Goal: Check status: Check status

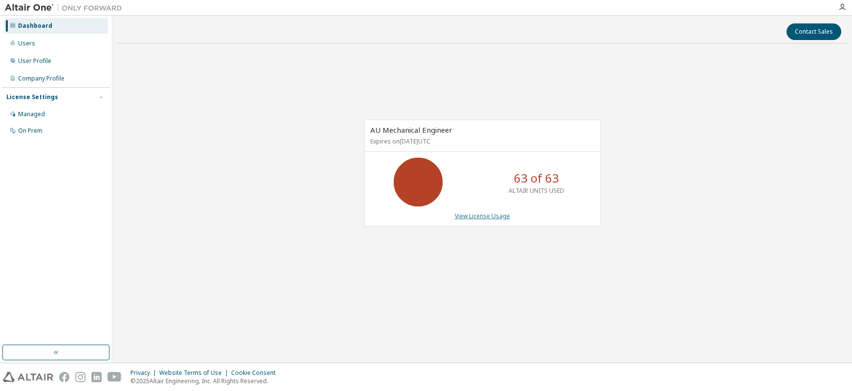
click at [461, 213] on link "View License Usage" at bounding box center [482, 216] width 55 height 8
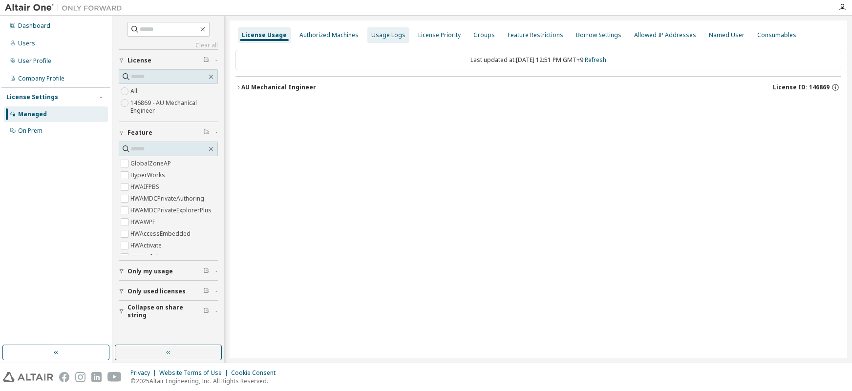
click at [384, 33] on div "Usage Logs" at bounding box center [388, 35] width 34 height 8
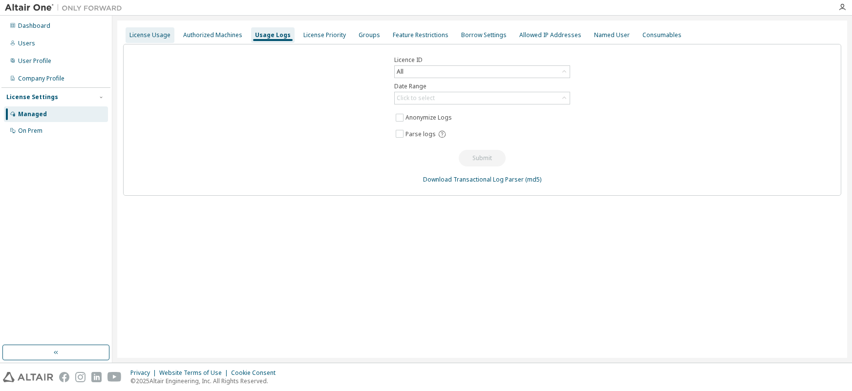
click at [141, 30] on div "License Usage" at bounding box center [150, 35] width 49 height 16
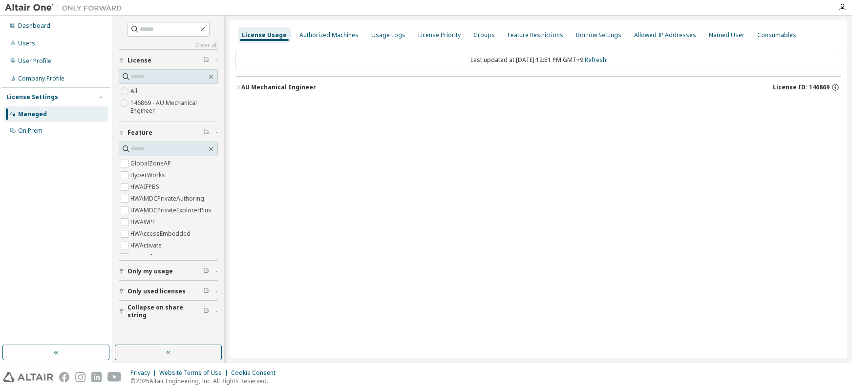
click at [241, 84] on div "AU Mechanical Engineer" at bounding box center [278, 88] width 75 height 8
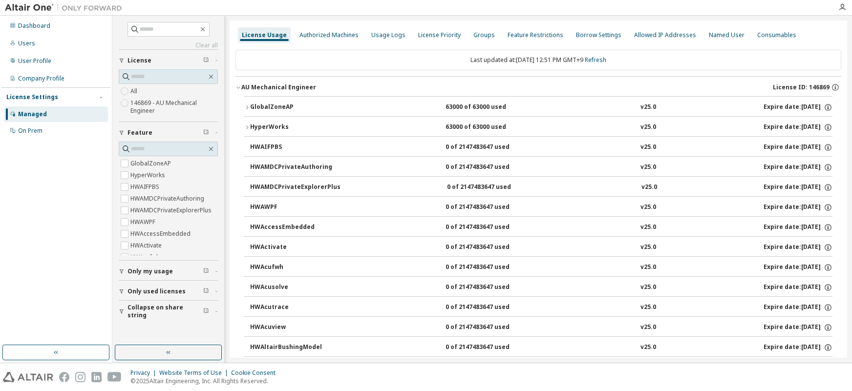
click at [246, 110] on button "GlobalZoneAP 63000 of 63000 used v25.0 Expire date: [DATE]" at bounding box center [538, 107] width 588 height 21
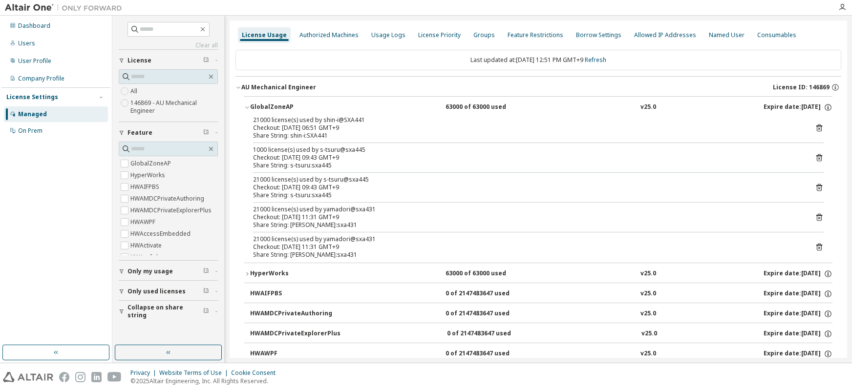
click at [342, 117] on div "21000 license(s) used by shin-i@SXA441" at bounding box center [526, 120] width 547 height 8
click at [338, 122] on div "21000 license(s) used by shin-i@SXA441" at bounding box center [526, 120] width 547 height 8
